Goal: Information Seeking & Learning: Learn about a topic

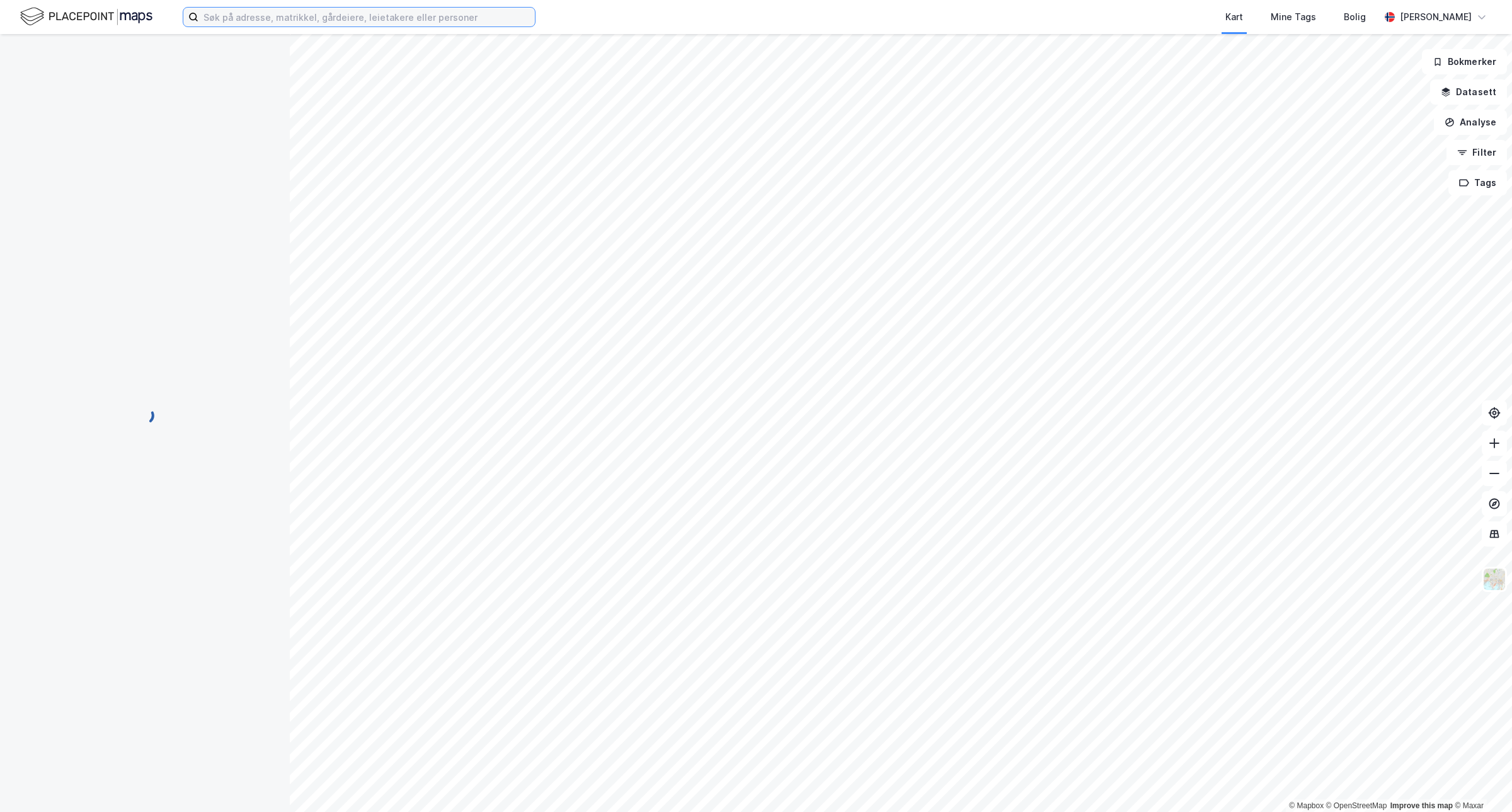
click at [234, 19] on input at bounding box center [367, 17] width 336 height 19
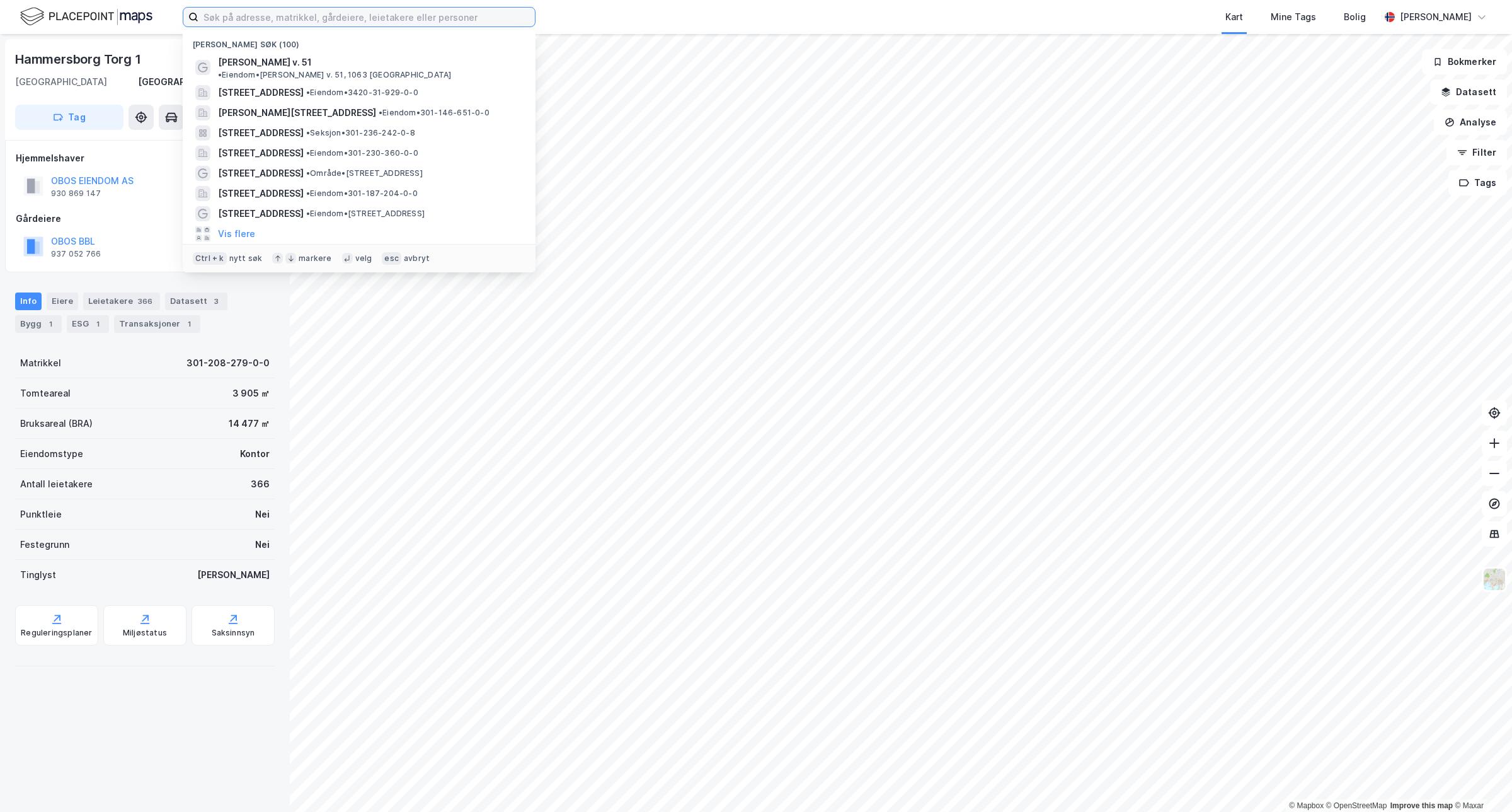
click at [239, 23] on input at bounding box center [367, 17] width 336 height 19
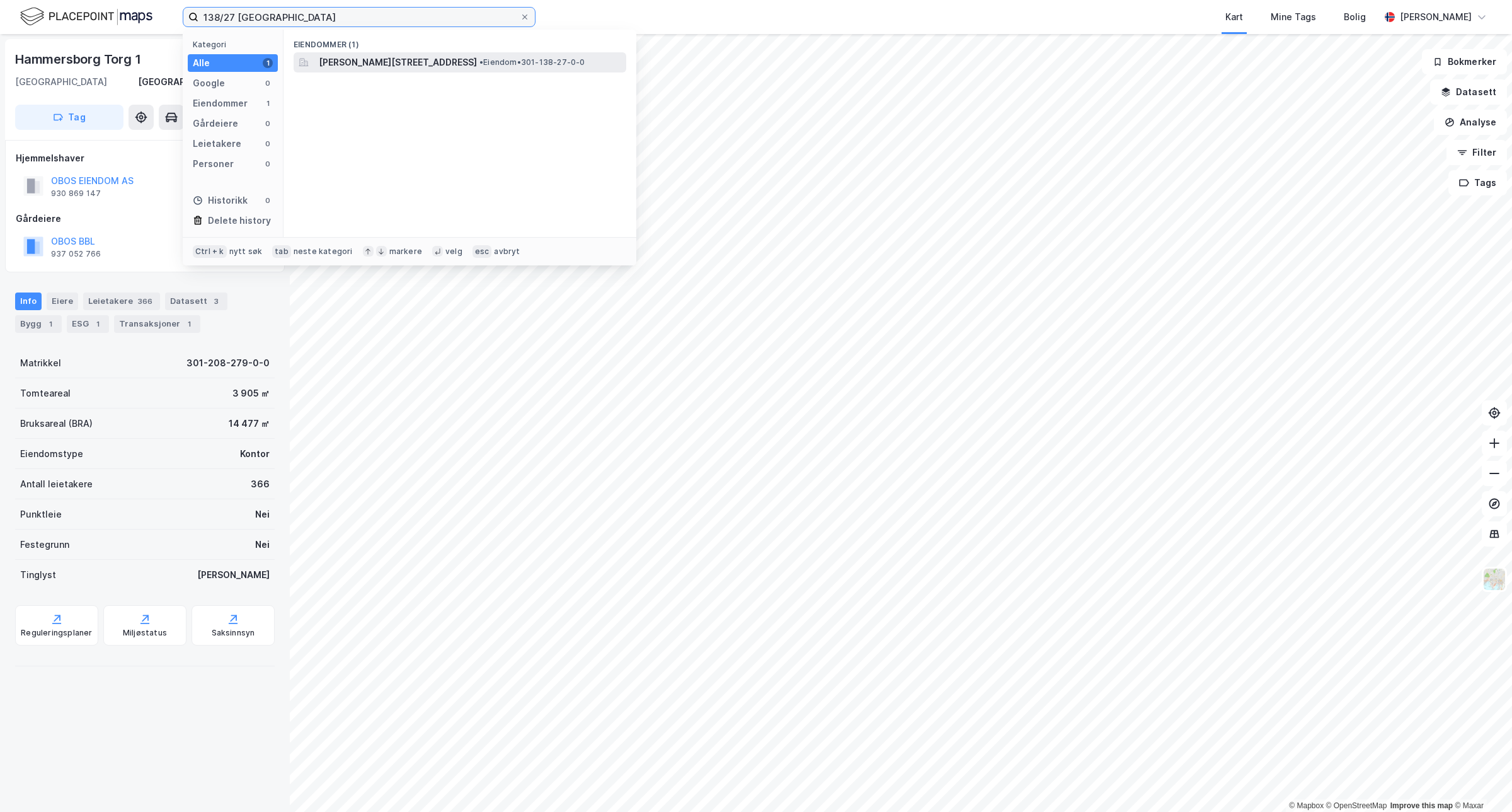
type input "138/27 [GEOGRAPHIC_DATA]"
click at [394, 65] on span "[PERSON_NAME][STREET_ADDRESS]" at bounding box center [398, 62] width 158 height 15
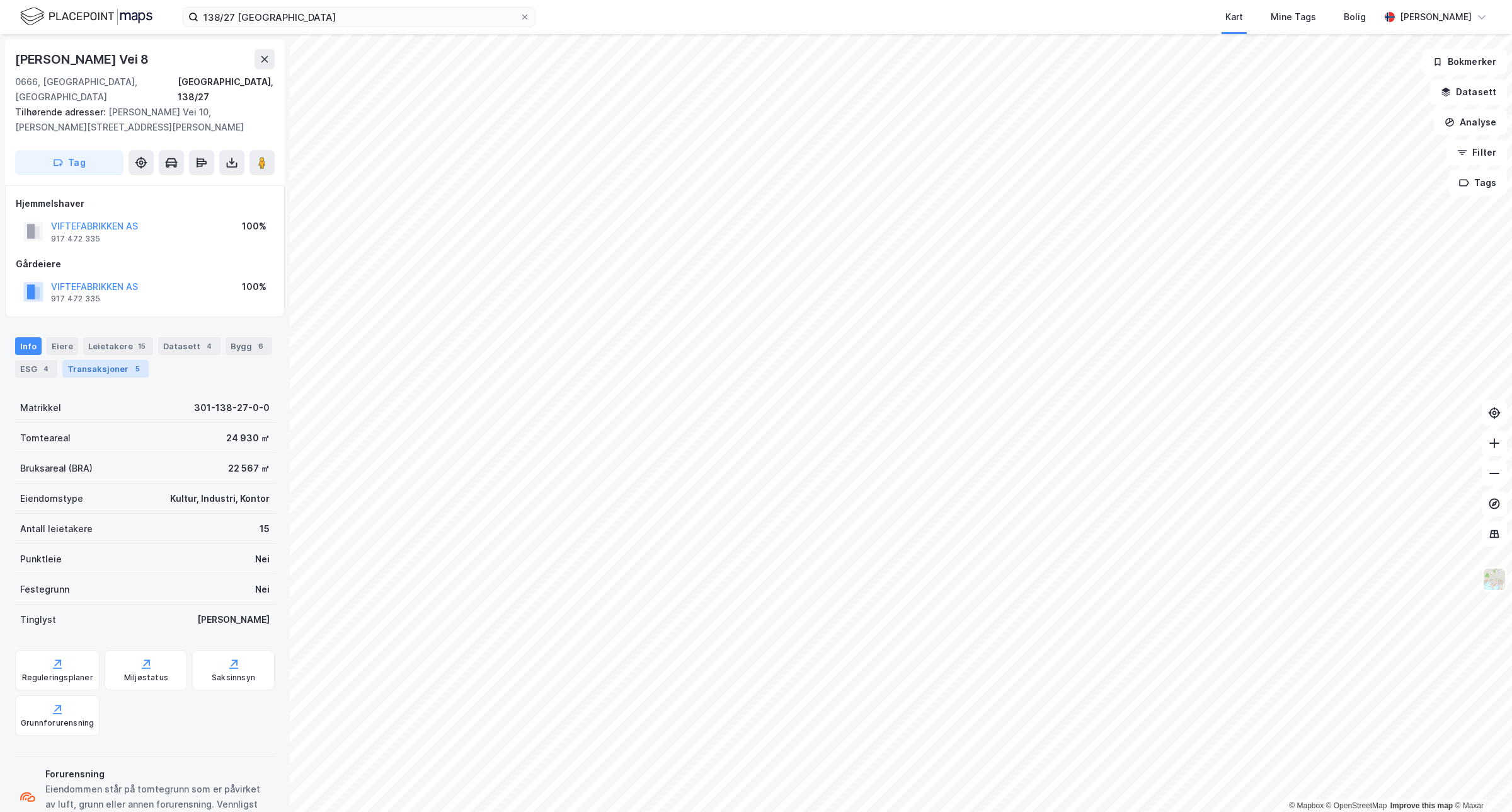
click at [121, 360] on div "Transaksjoner 5" at bounding box center [106, 368] width 86 height 17
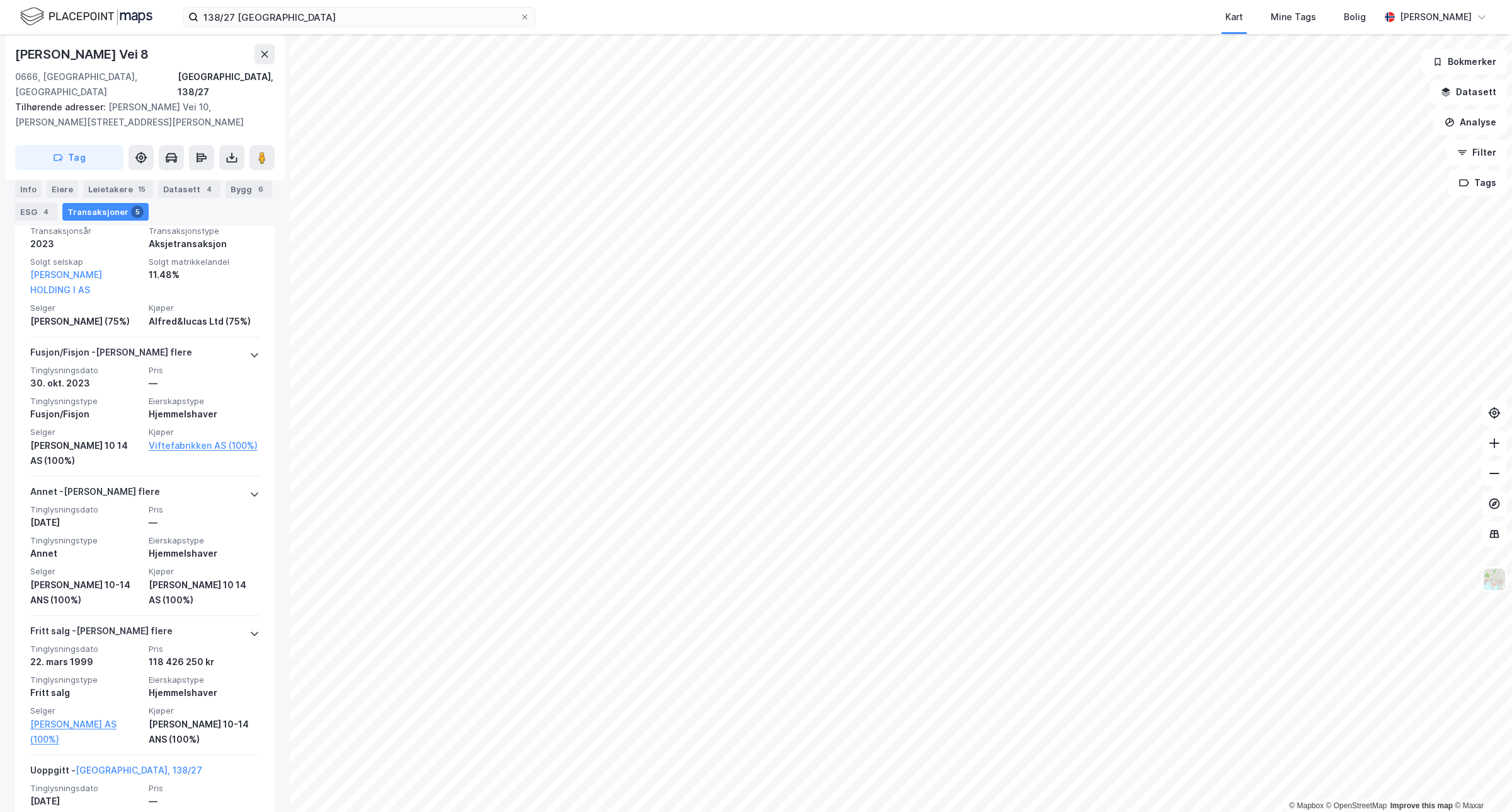
scroll to position [245, 0]
